Goal: Task Accomplishment & Management: Manage account settings

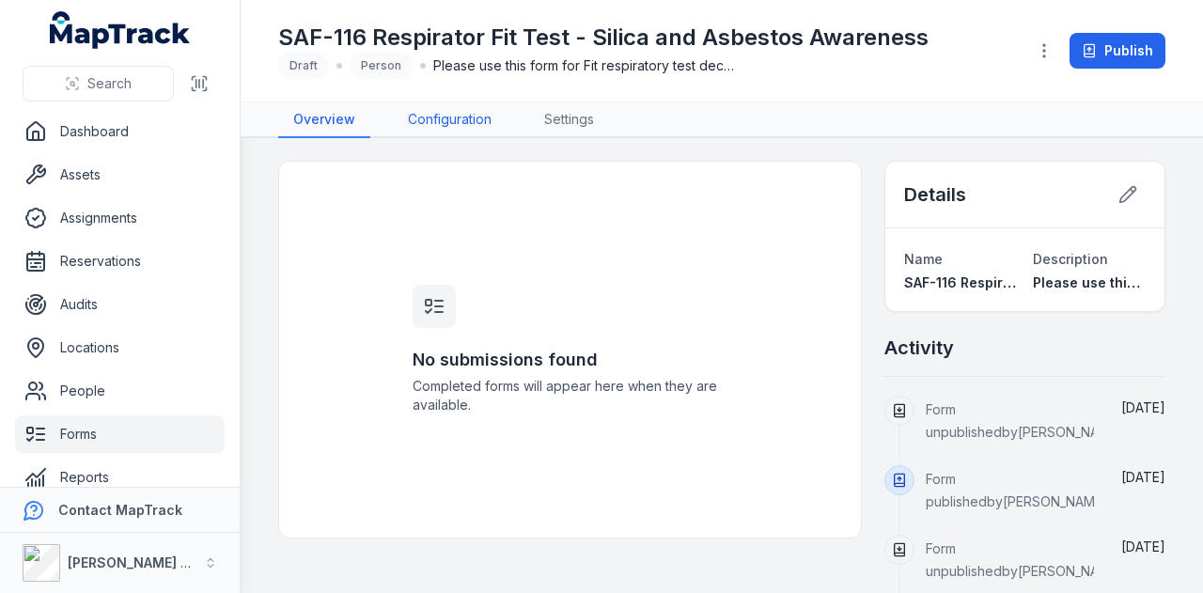
click at [449, 112] on link "Configuration" at bounding box center [450, 120] width 114 height 36
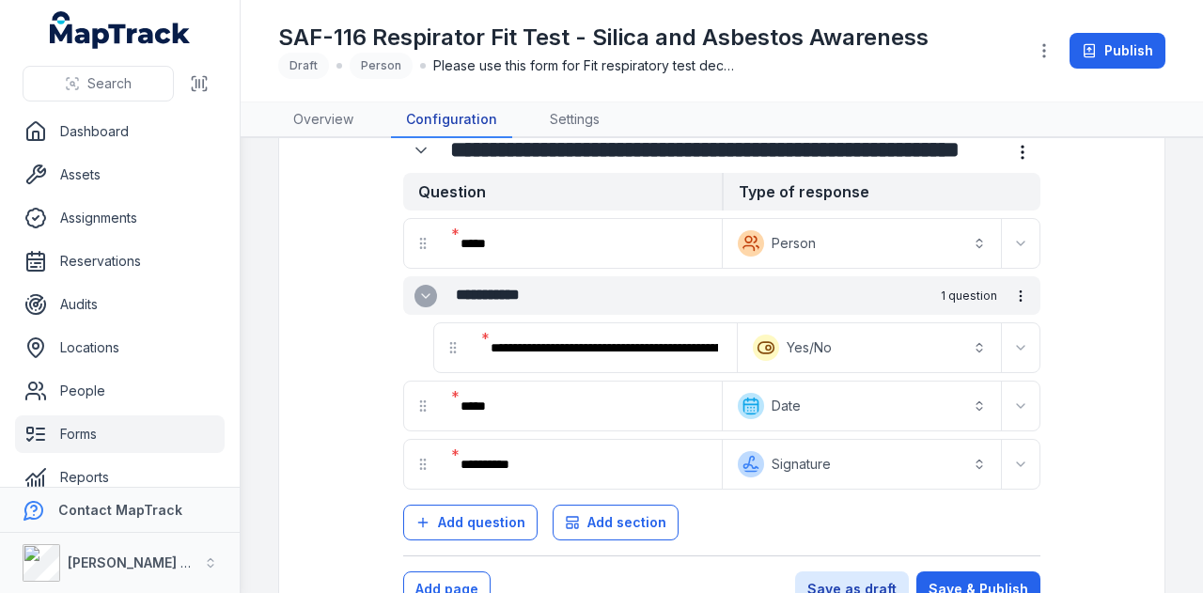
scroll to position [94, 0]
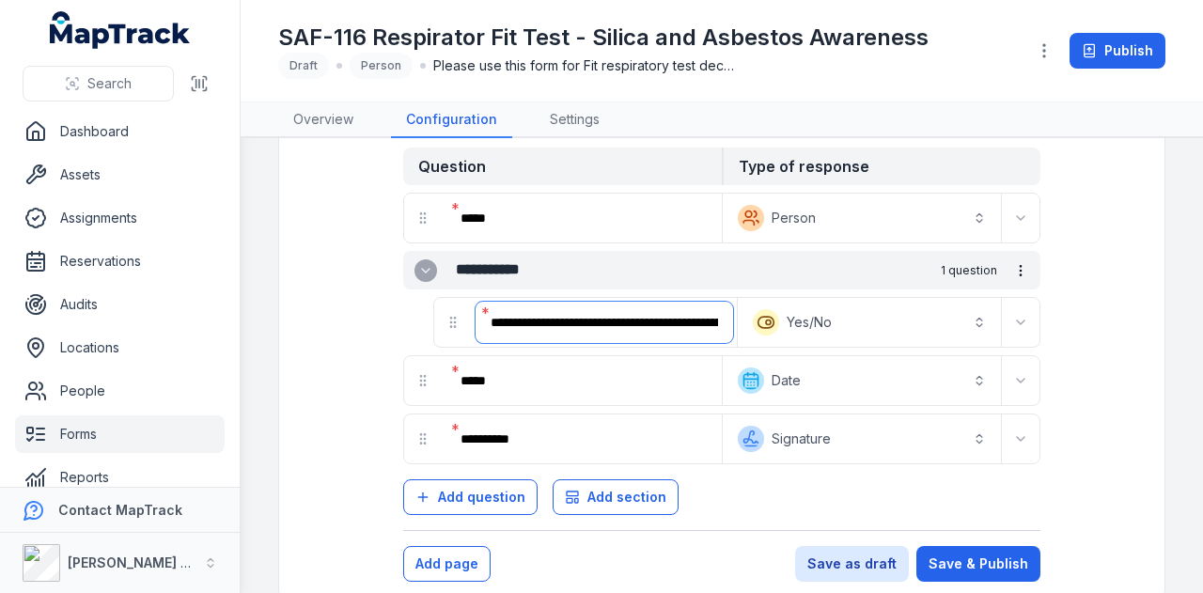
click at [664, 322] on input "**********" at bounding box center [605, 322] width 258 height 41
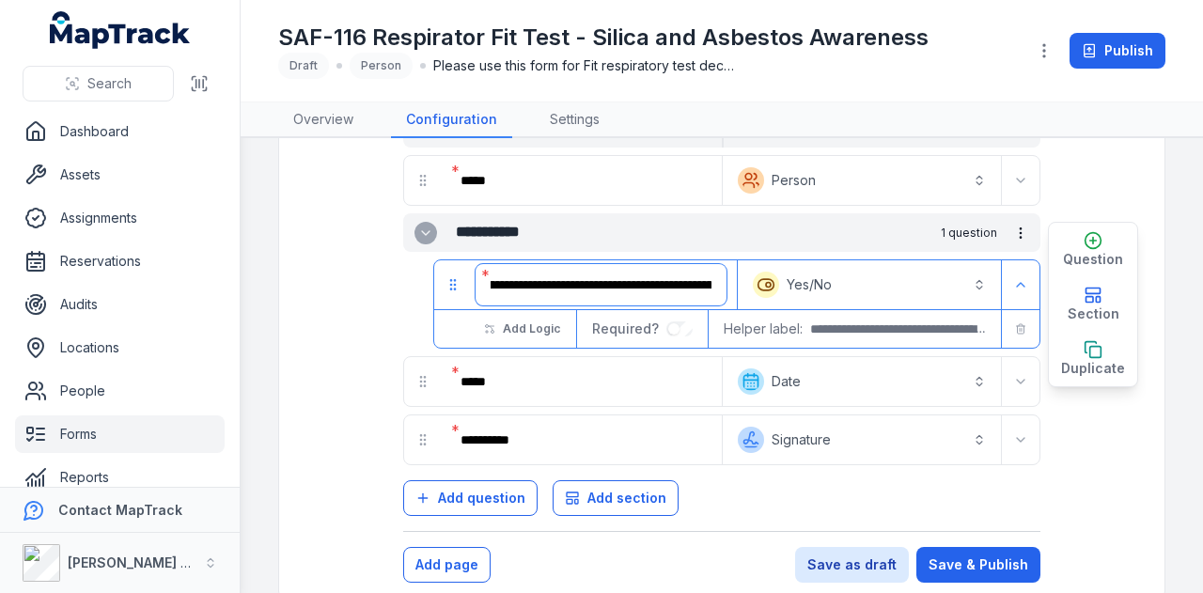
scroll to position [0, 0]
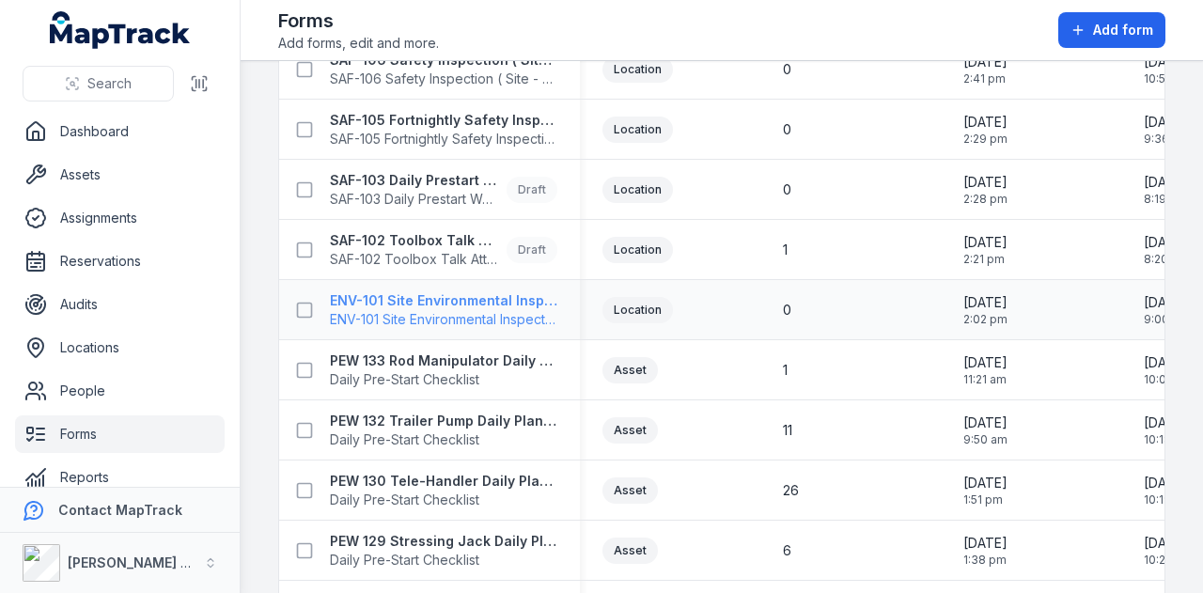
scroll to position [846, 0]
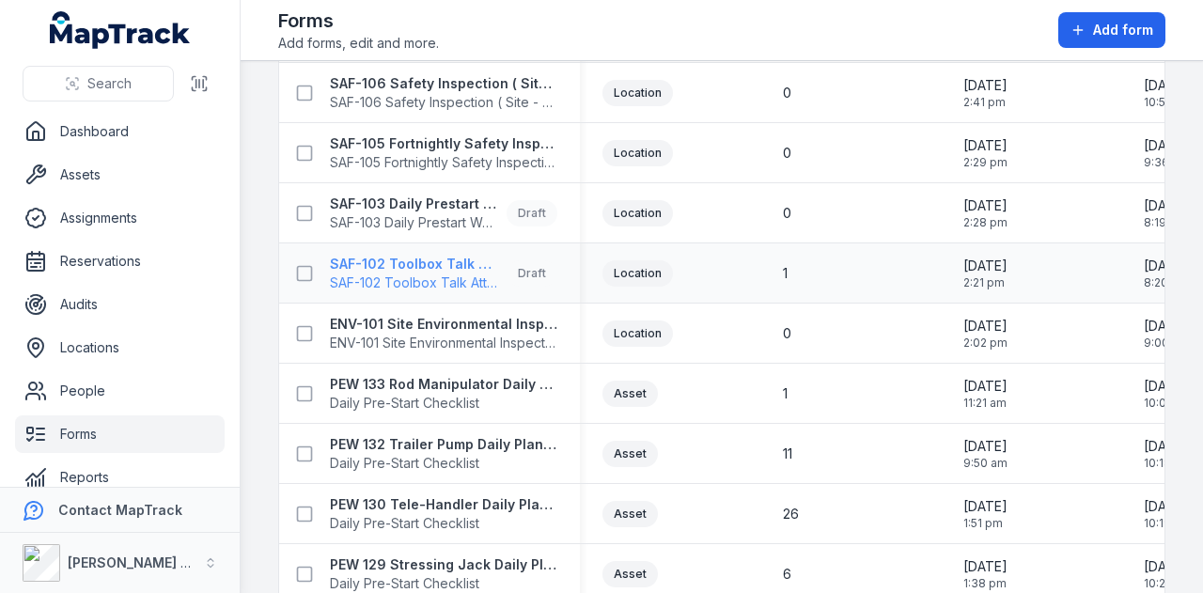
click at [459, 264] on strong "SAF-102 Toolbox Talk Attendance" at bounding box center [414, 264] width 169 height 19
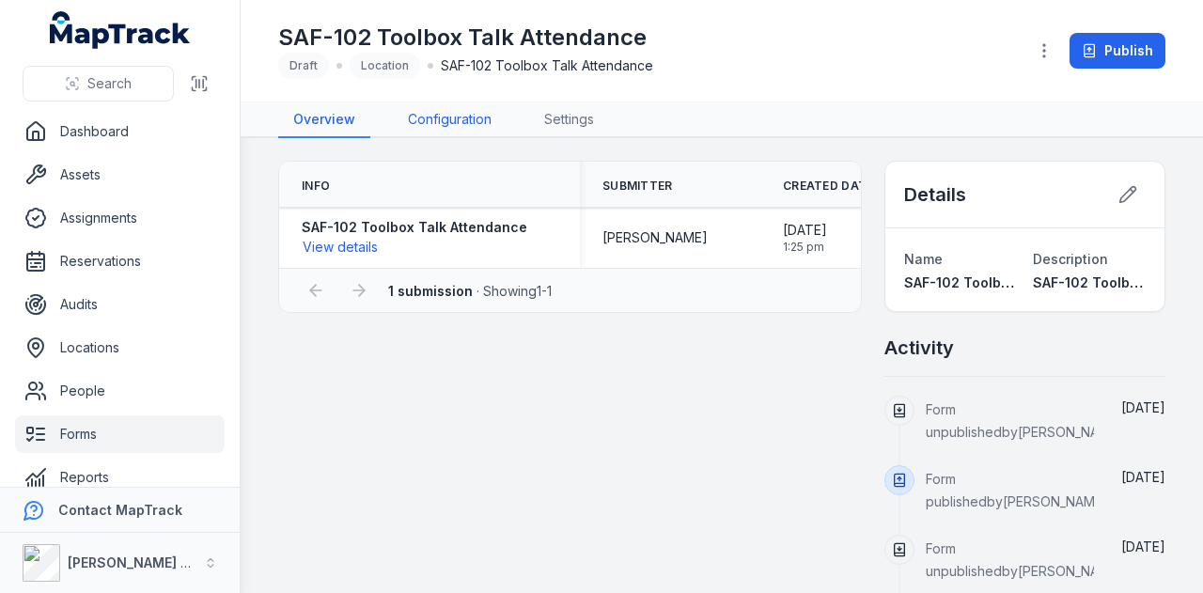
click at [484, 104] on link "Configuration" at bounding box center [450, 120] width 114 height 36
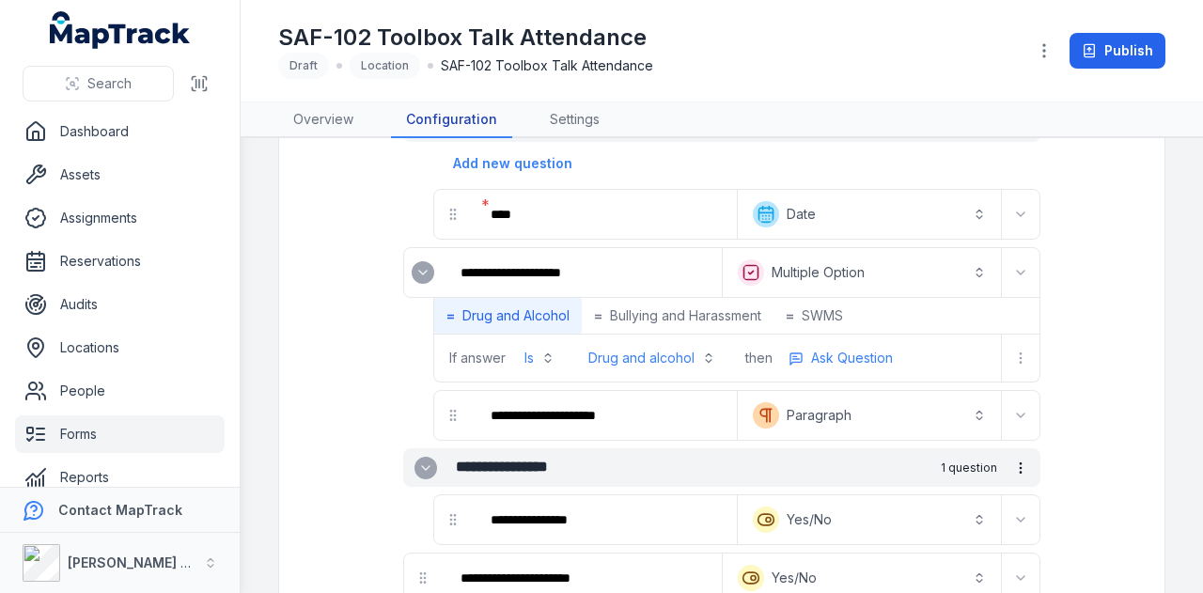
scroll to position [282, 0]
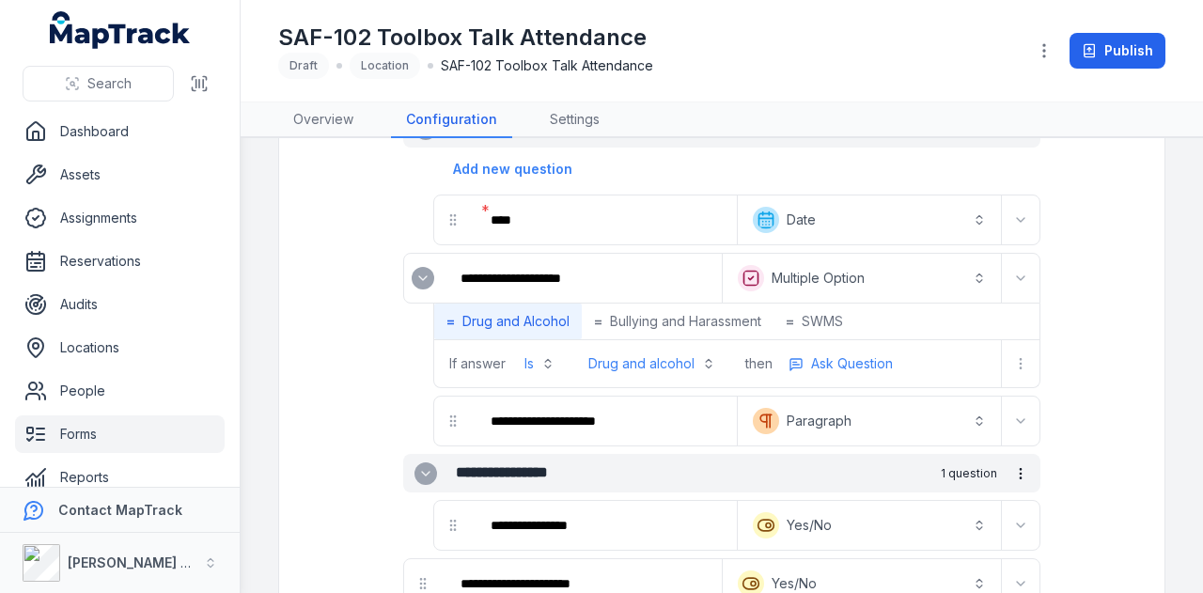
click at [914, 274] on button "**********" at bounding box center [861, 278] width 271 height 41
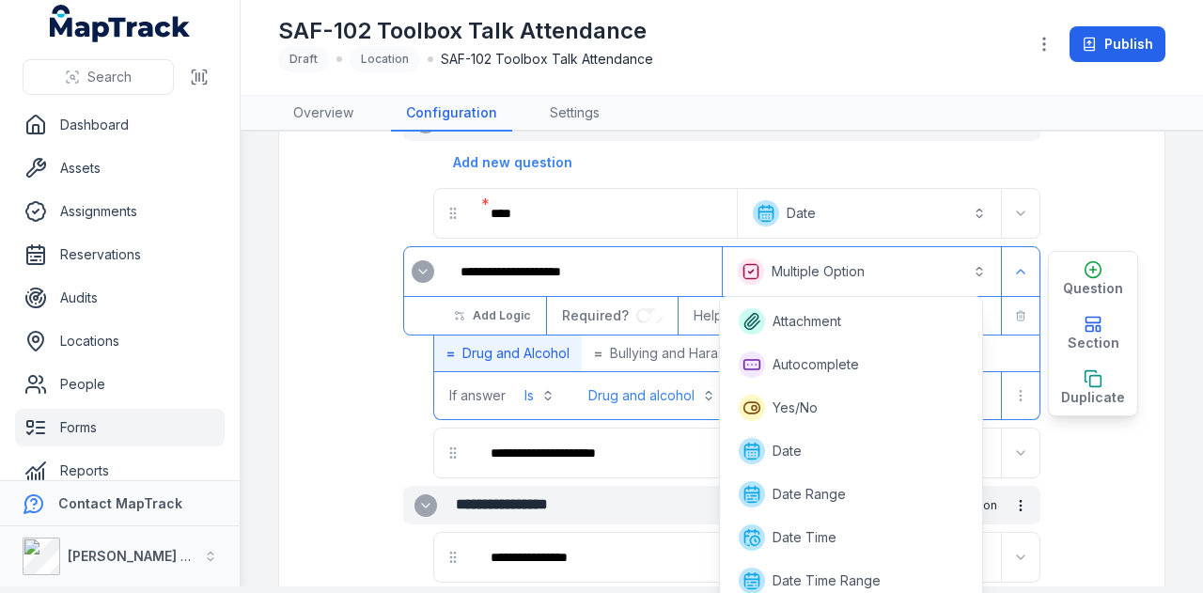
scroll to position [224, 0]
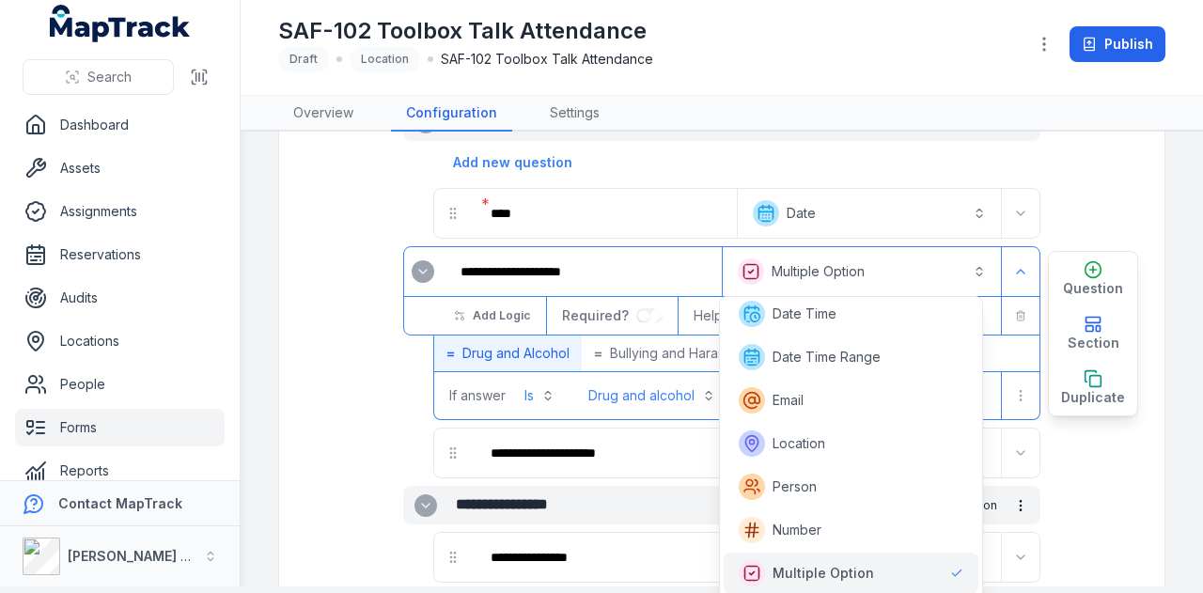
click at [915, 274] on button "**********" at bounding box center [861, 271] width 271 height 41
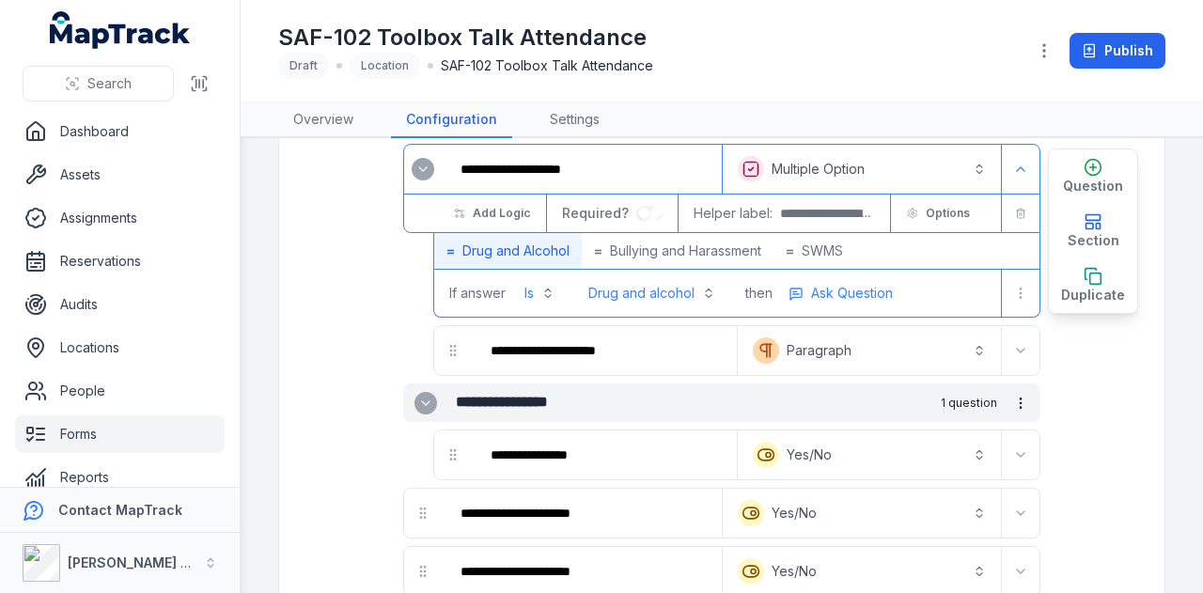
scroll to position [297, 0]
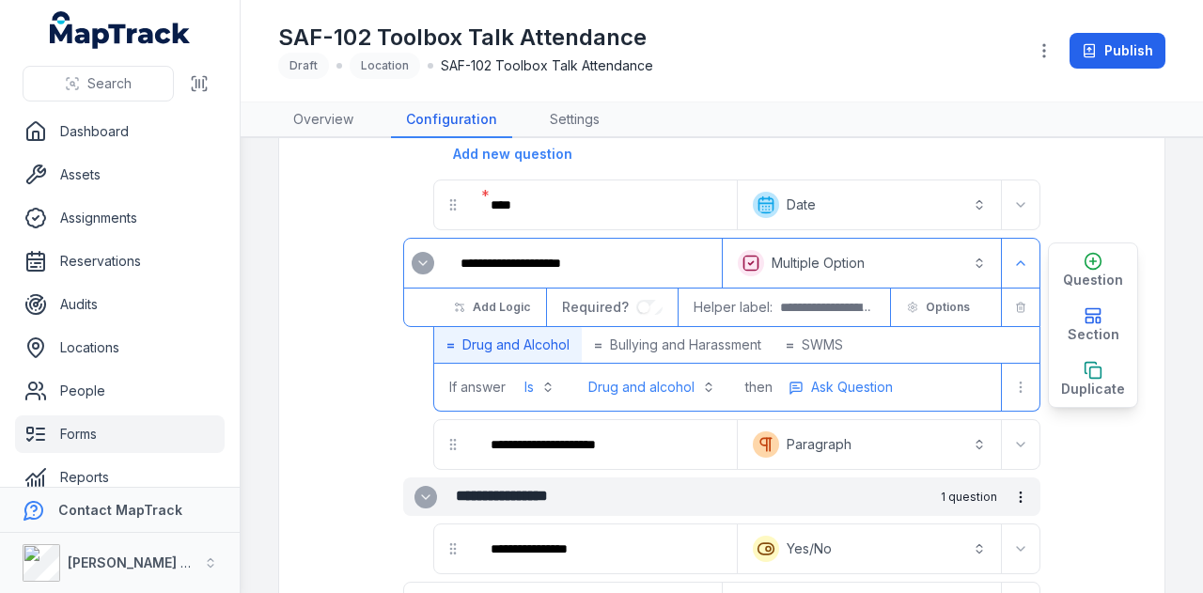
click at [952, 263] on button "**********" at bounding box center [861, 262] width 271 height 41
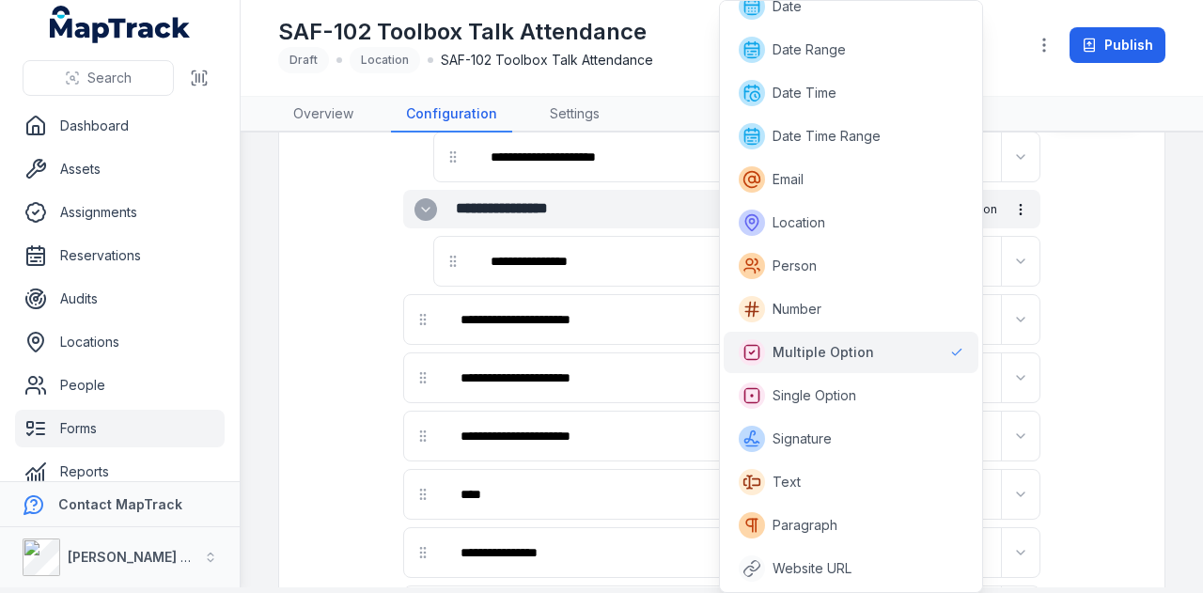
scroll to position [6, 0]
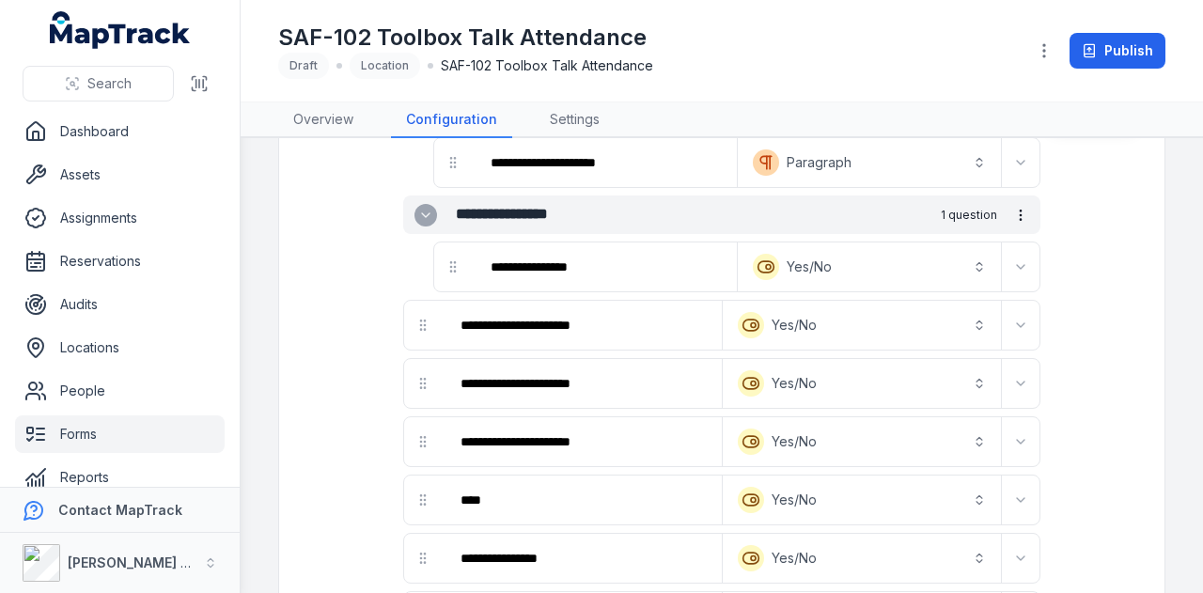
scroll to position [191, 0]
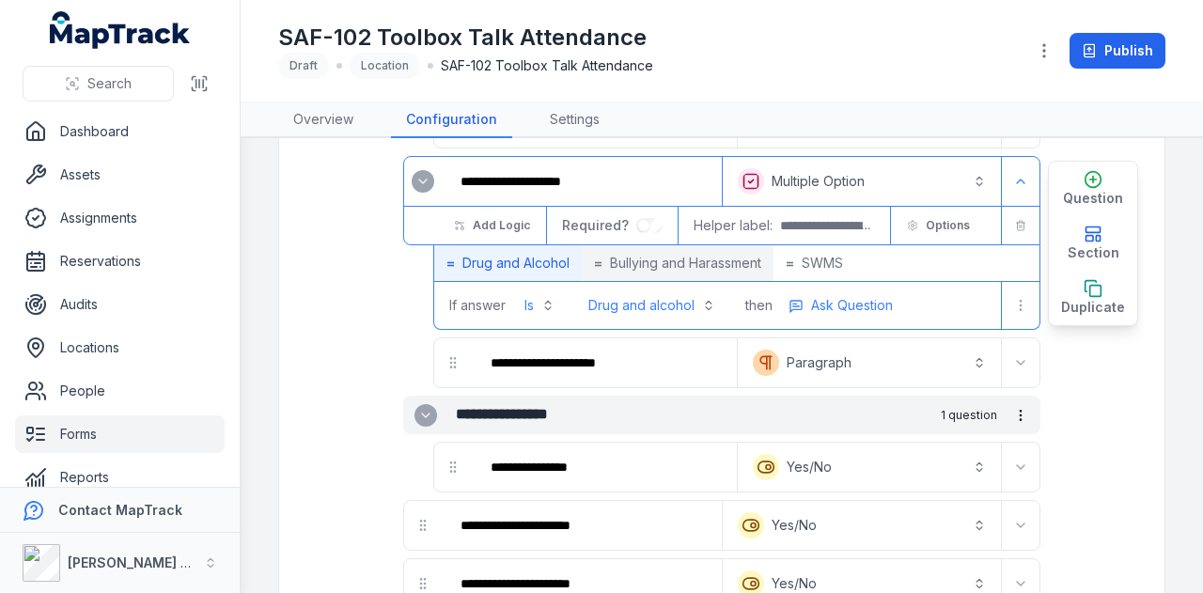
click at [694, 260] on span "Bullying and Harassment" at bounding box center [685, 263] width 151 height 19
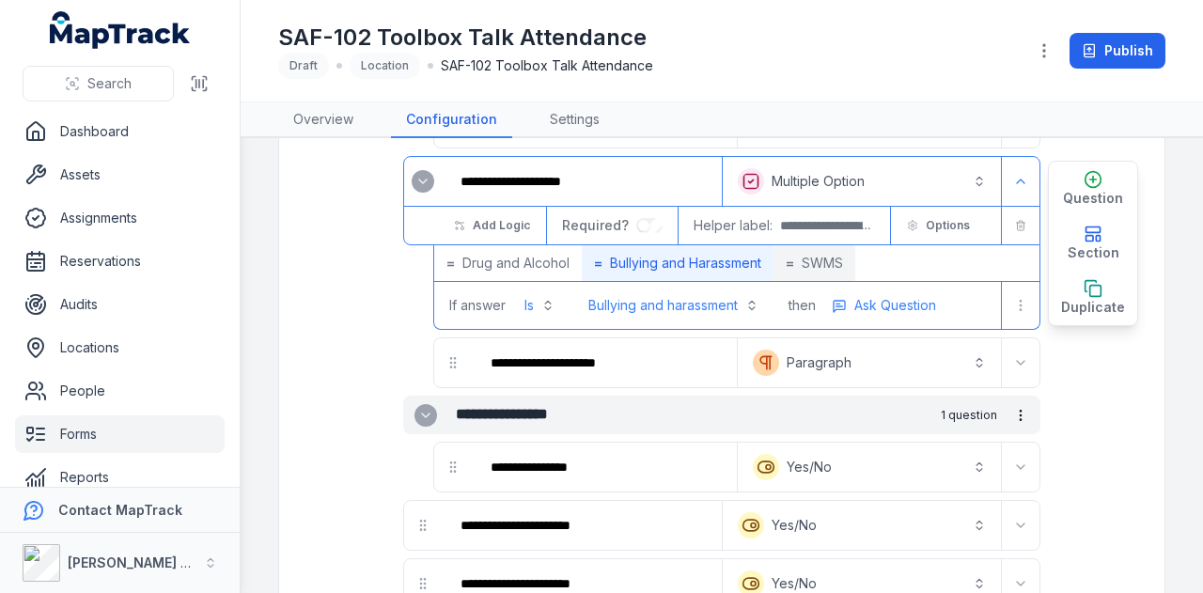
click at [843, 255] on span "SWMS" at bounding box center [822, 263] width 41 height 19
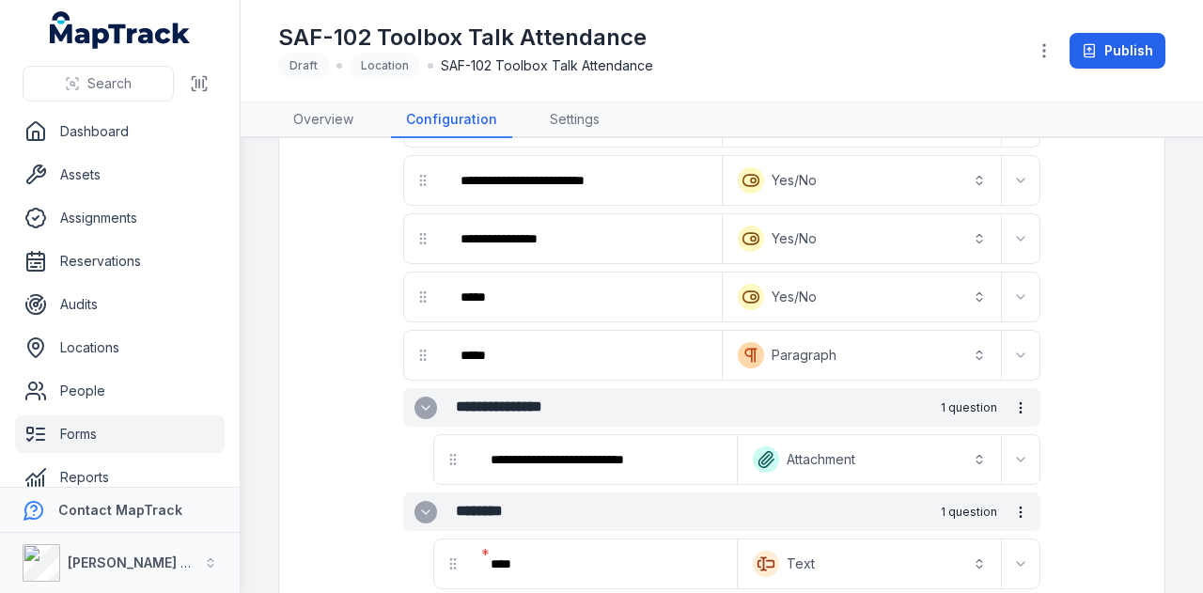
scroll to position [1895, 0]
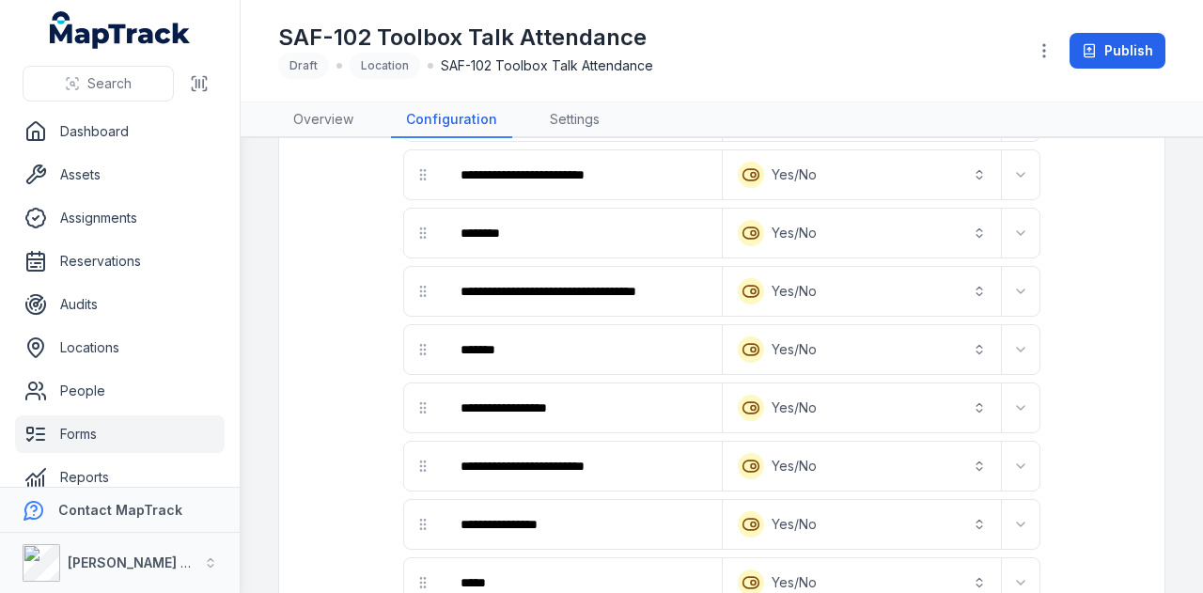
click at [118, 422] on link "Forms" at bounding box center [120, 434] width 210 height 38
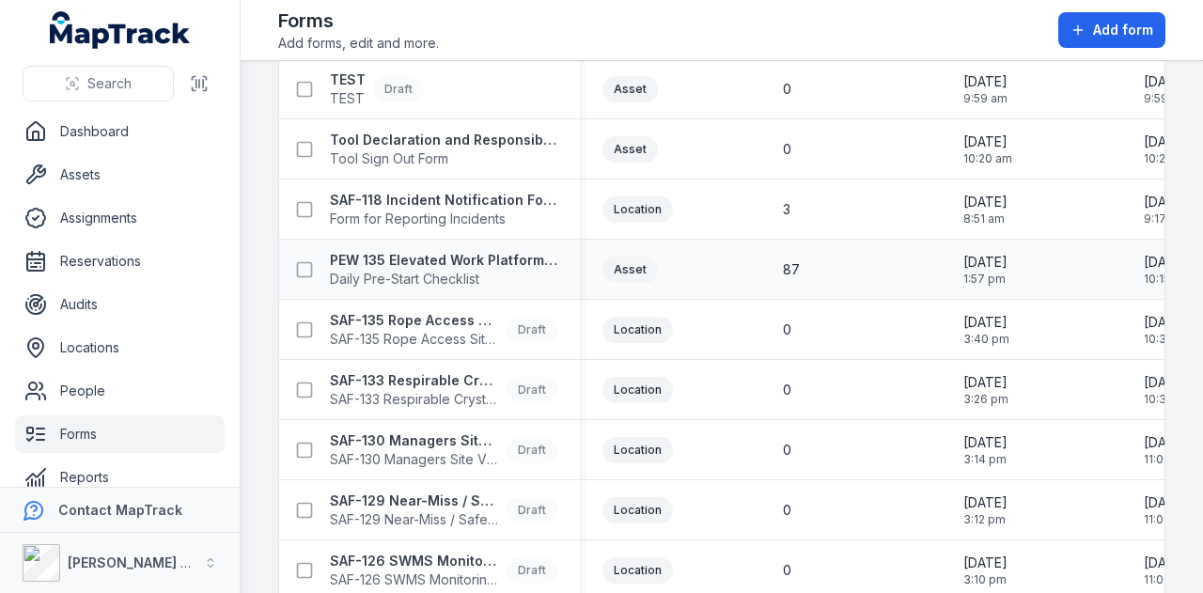
scroll to position [94, 0]
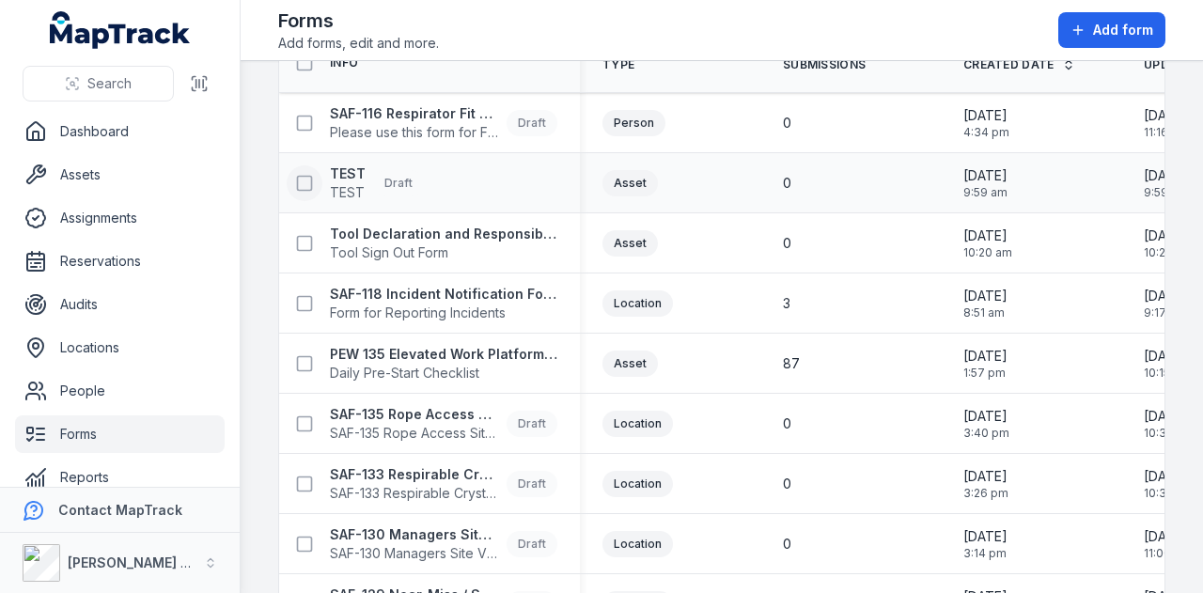
click at [302, 180] on icon at bounding box center [304, 183] width 19 height 19
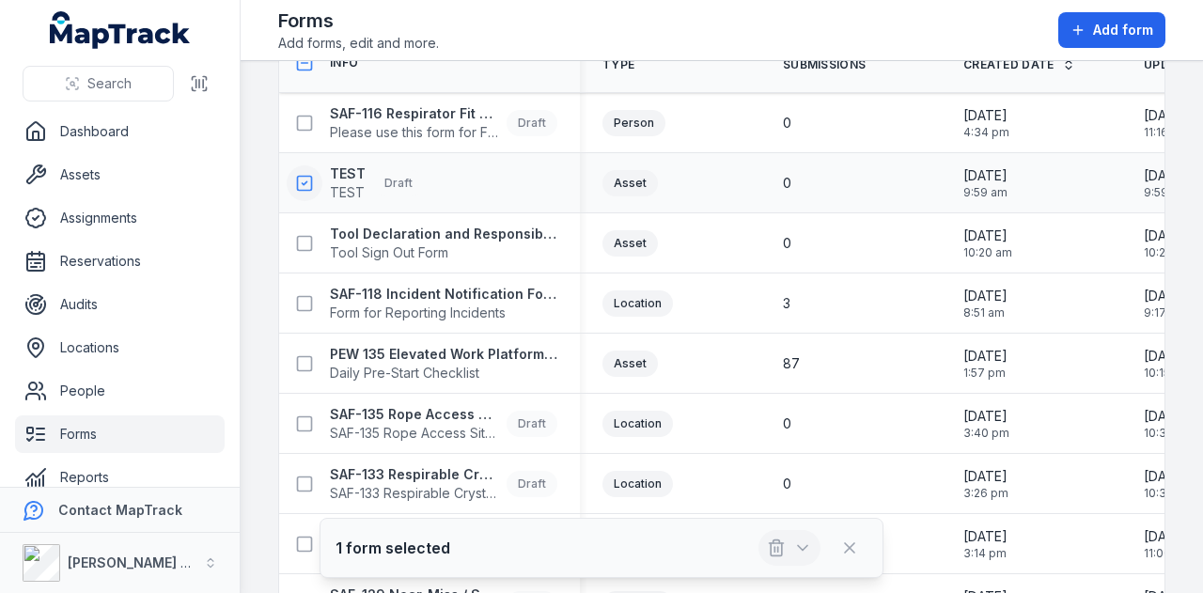
click at [801, 548] on icon "button" at bounding box center [802, 548] width 9 height 5
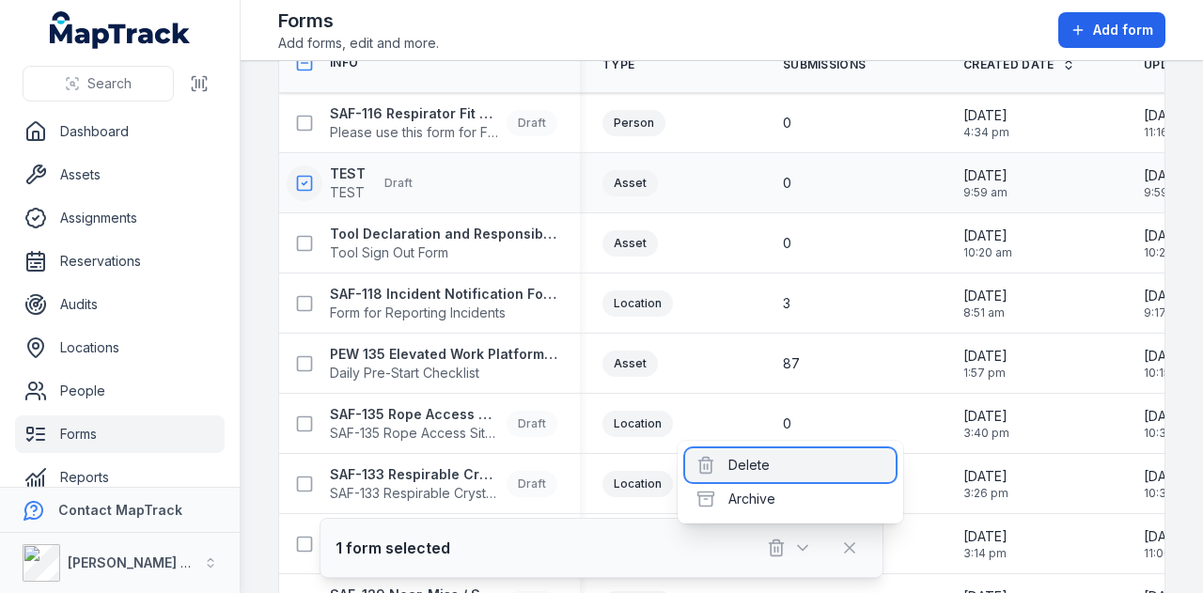
click at [802, 469] on div "Delete" at bounding box center [790, 465] width 211 height 34
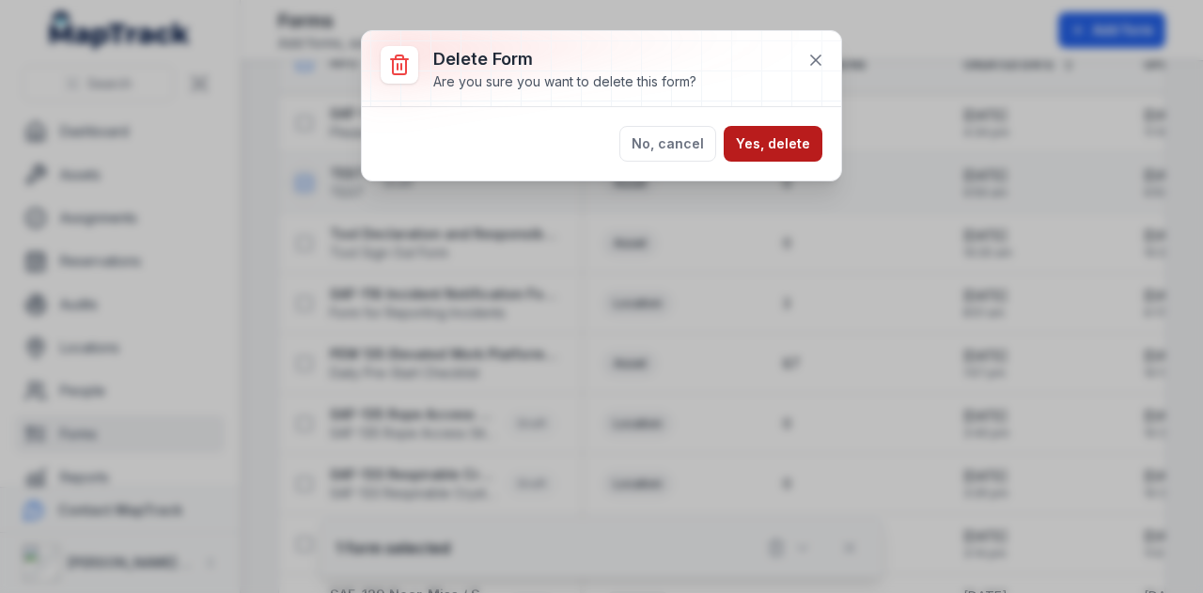
click at [796, 152] on button "Yes, delete" at bounding box center [773, 144] width 99 height 36
